Goal: Find specific page/section: Find specific page/section

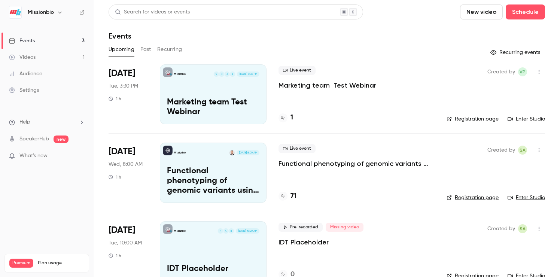
click at [218, 180] on p "Functional phenotyping of genomic variants using joint multiomic single-cell DN…" at bounding box center [213, 181] width 92 height 29
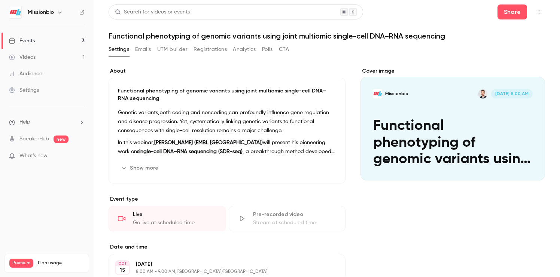
click at [125, 166] on icon "button" at bounding box center [124, 168] width 6 height 6
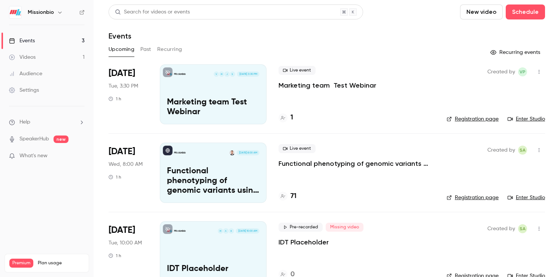
click at [525, 197] on link "Enter Studio" at bounding box center [525, 197] width 37 height 7
